Goal: Check status: Check status

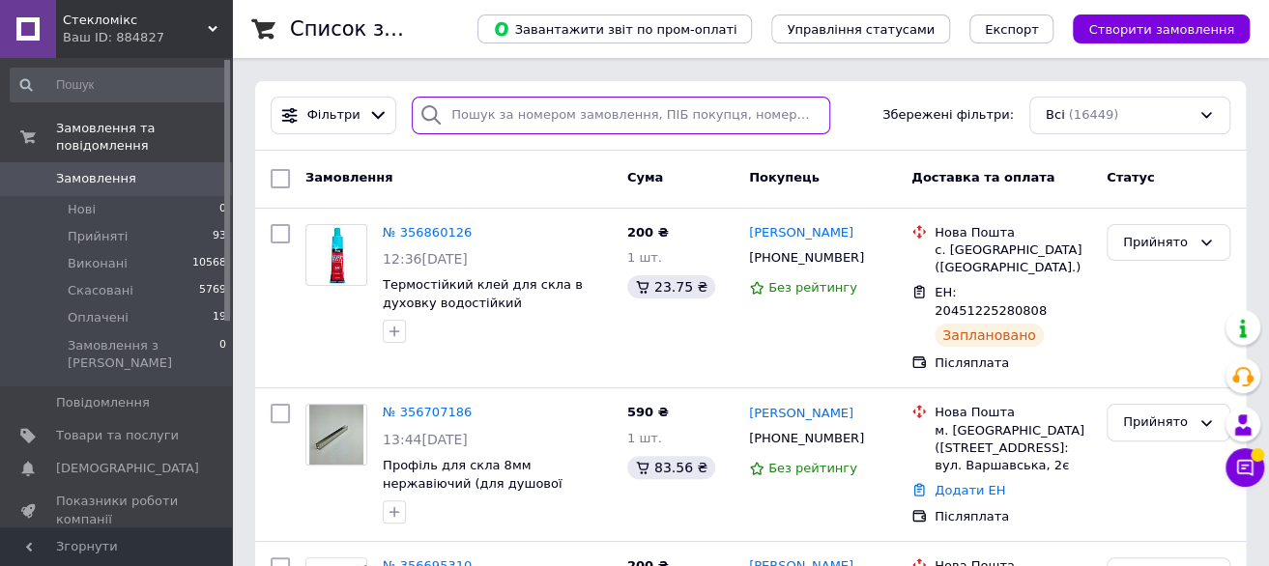
click at [499, 127] on input "search" at bounding box center [621, 116] width 418 height 38
paste input "[PHONE_NUMBER]"
type input "[PHONE_NUMBER]"
